Goal: Find specific page/section: Find specific page/section

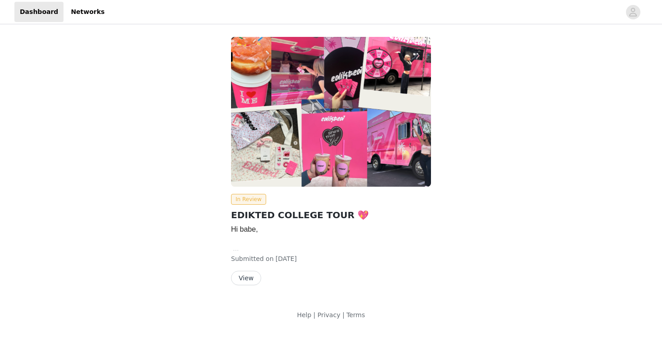
click at [249, 281] on button "View" at bounding box center [246, 278] width 30 height 14
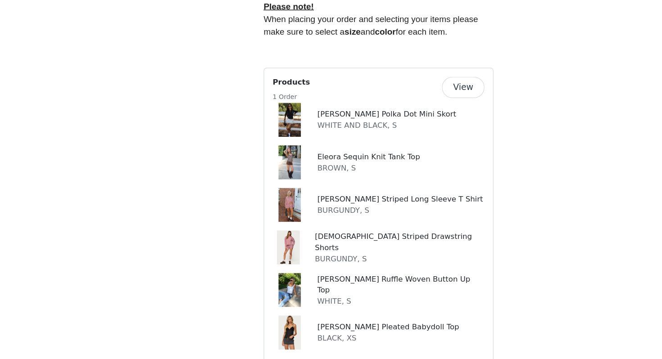
scroll to position [394, 0]
